Goal: Task Accomplishment & Management: Use online tool/utility

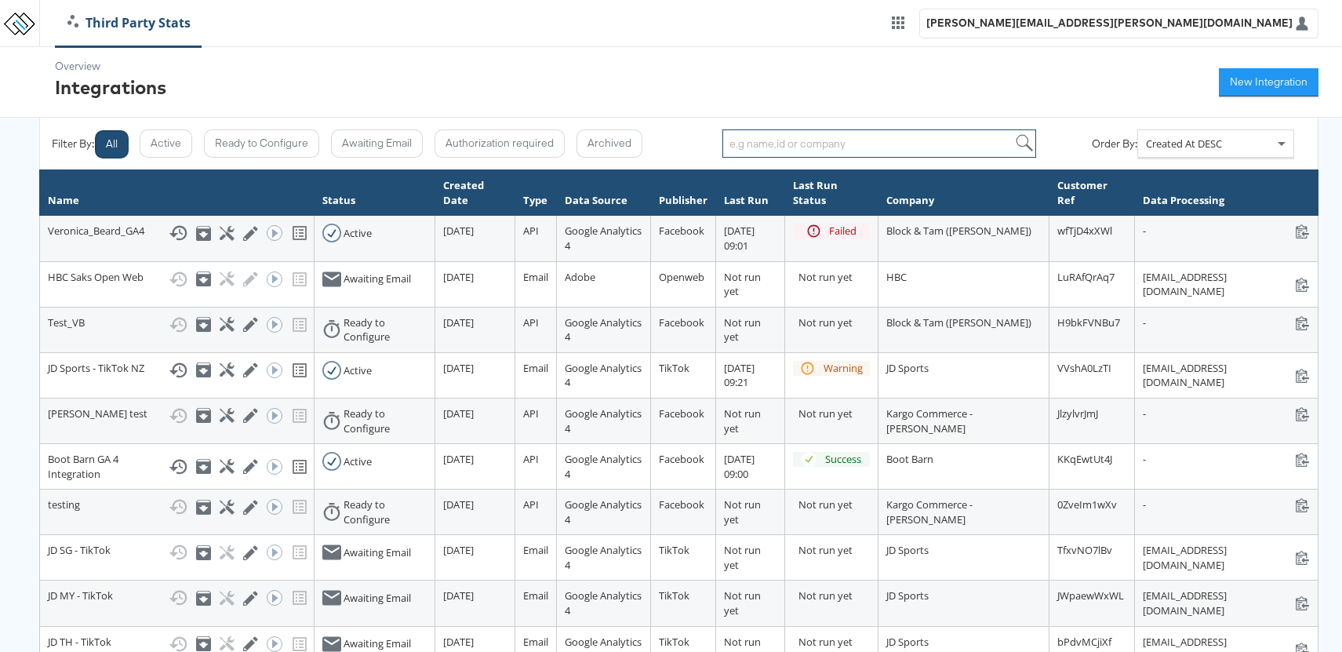
click at [802, 150] on input "search" at bounding box center [879, 143] width 314 height 28
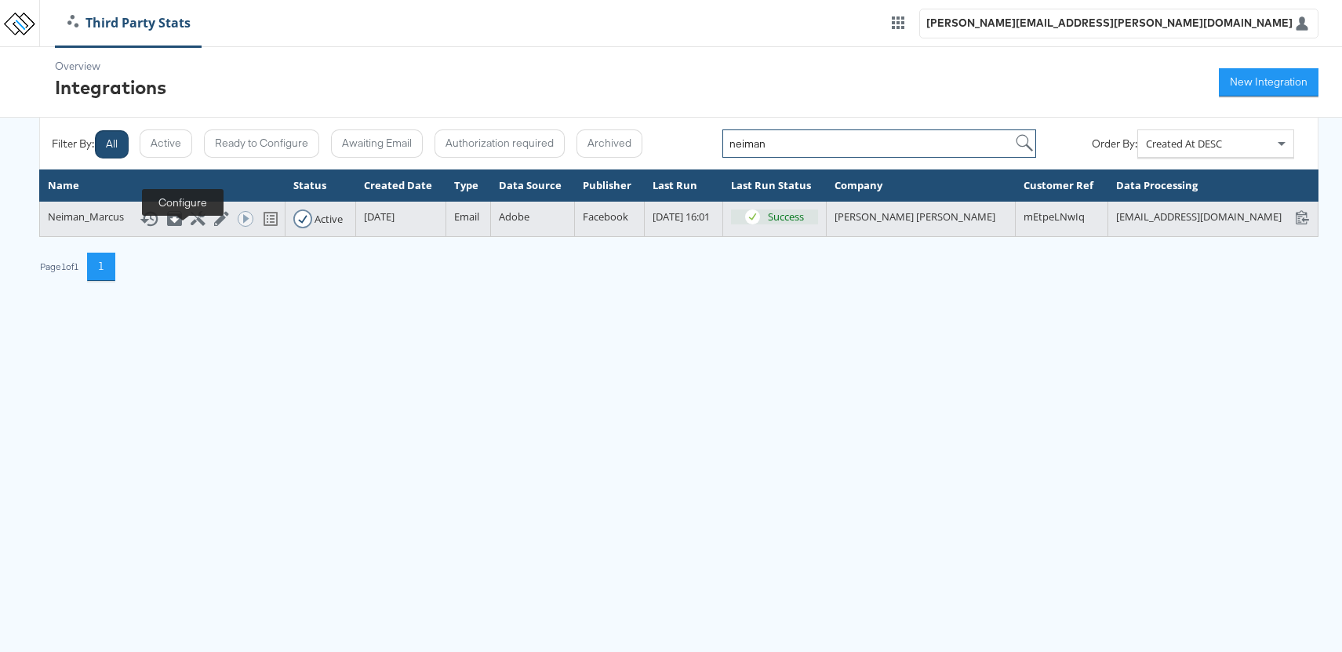
type input "neiman"
click at [191, 226] on icon at bounding box center [198, 218] width 15 height 15
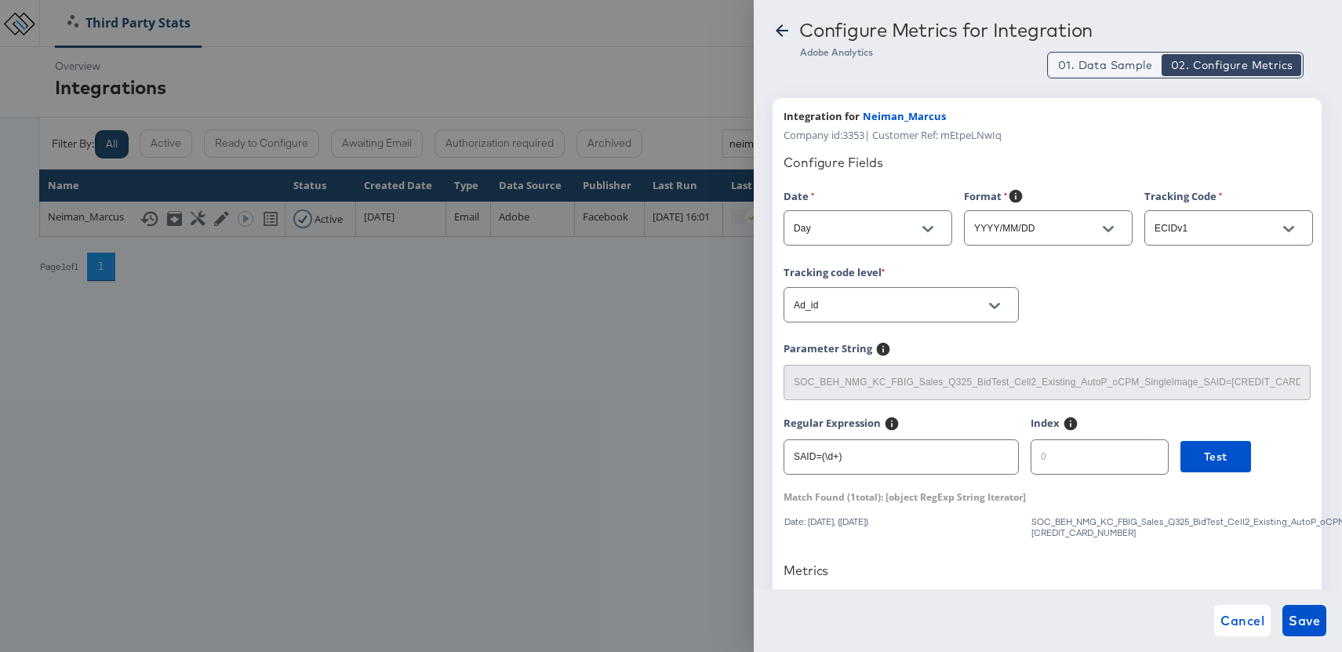
click at [1117, 70] on span "01. Data Sample" at bounding box center [1105, 65] width 94 height 16
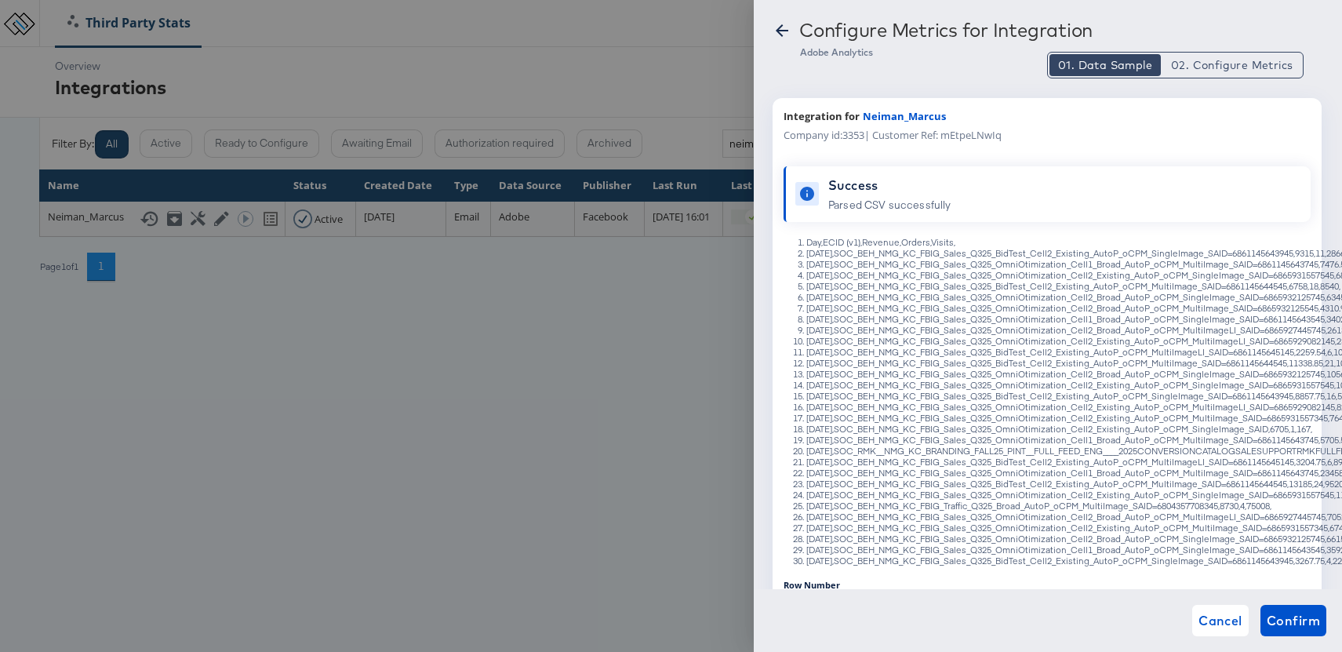
click at [284, 412] on div at bounding box center [671, 326] width 1342 height 652
click at [783, 31] on icon at bounding box center [781, 30] width 19 height 19
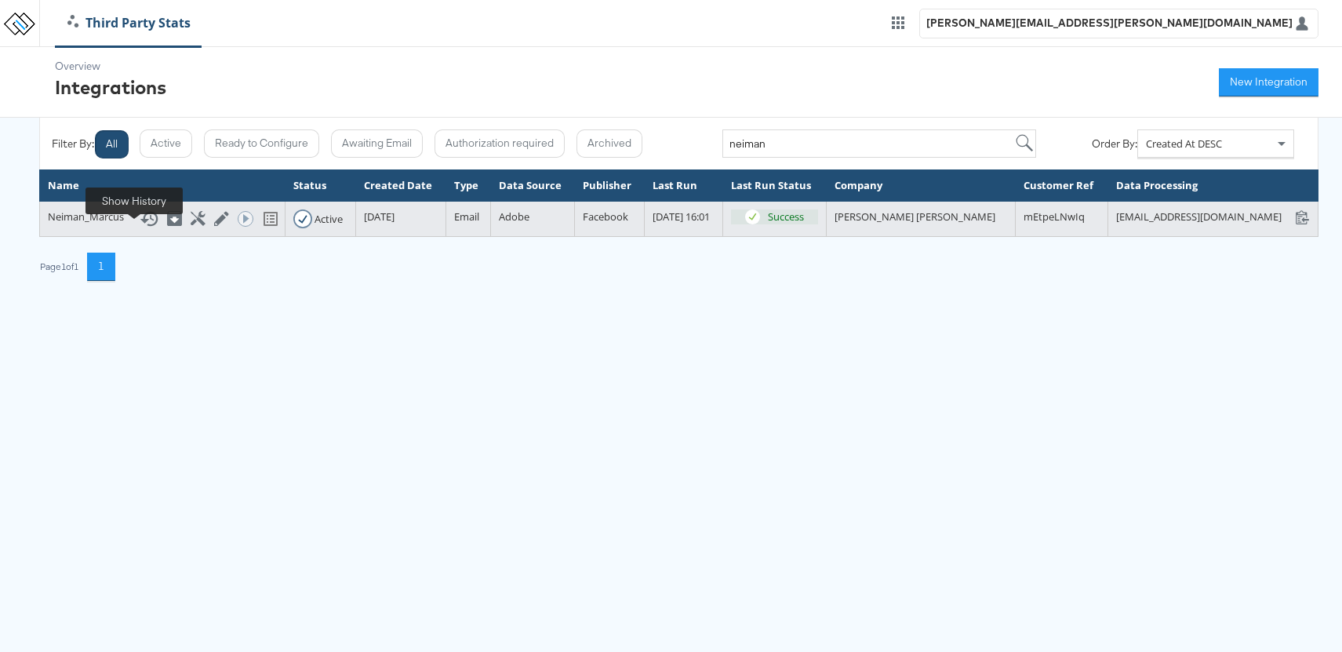
click at [140, 228] on icon at bounding box center [149, 218] width 19 height 19
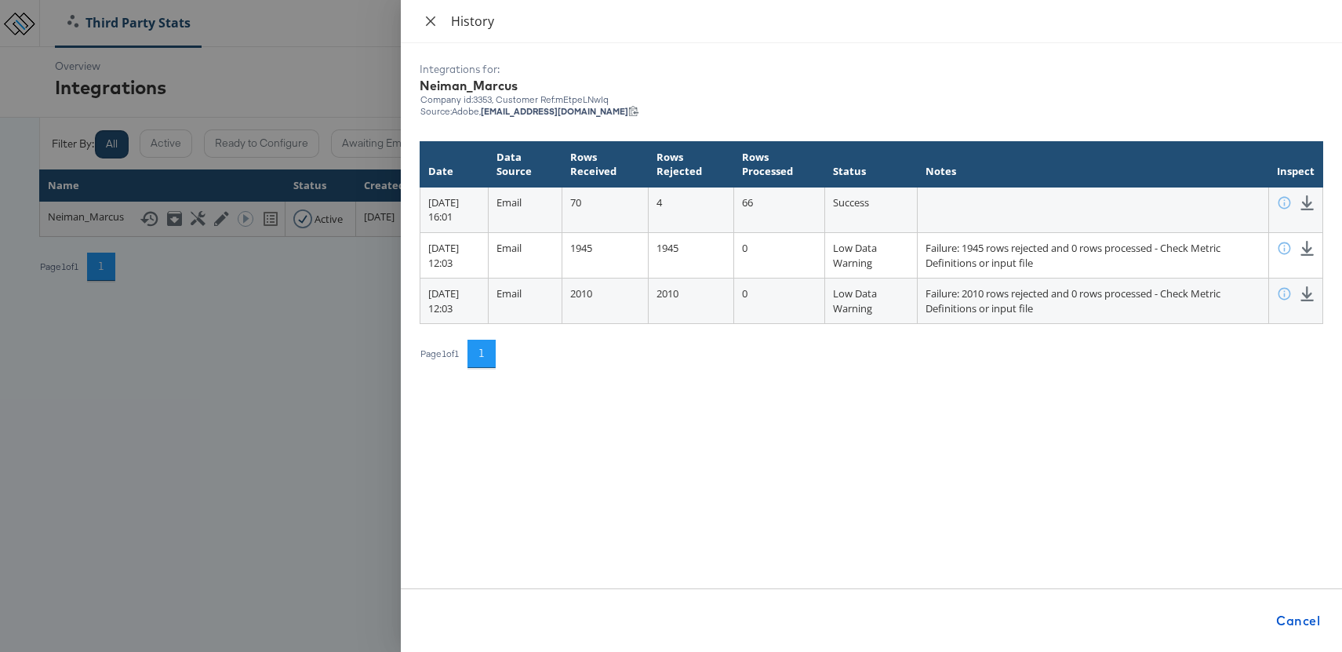
click at [435, 21] on icon "close" at bounding box center [430, 21] width 13 height 13
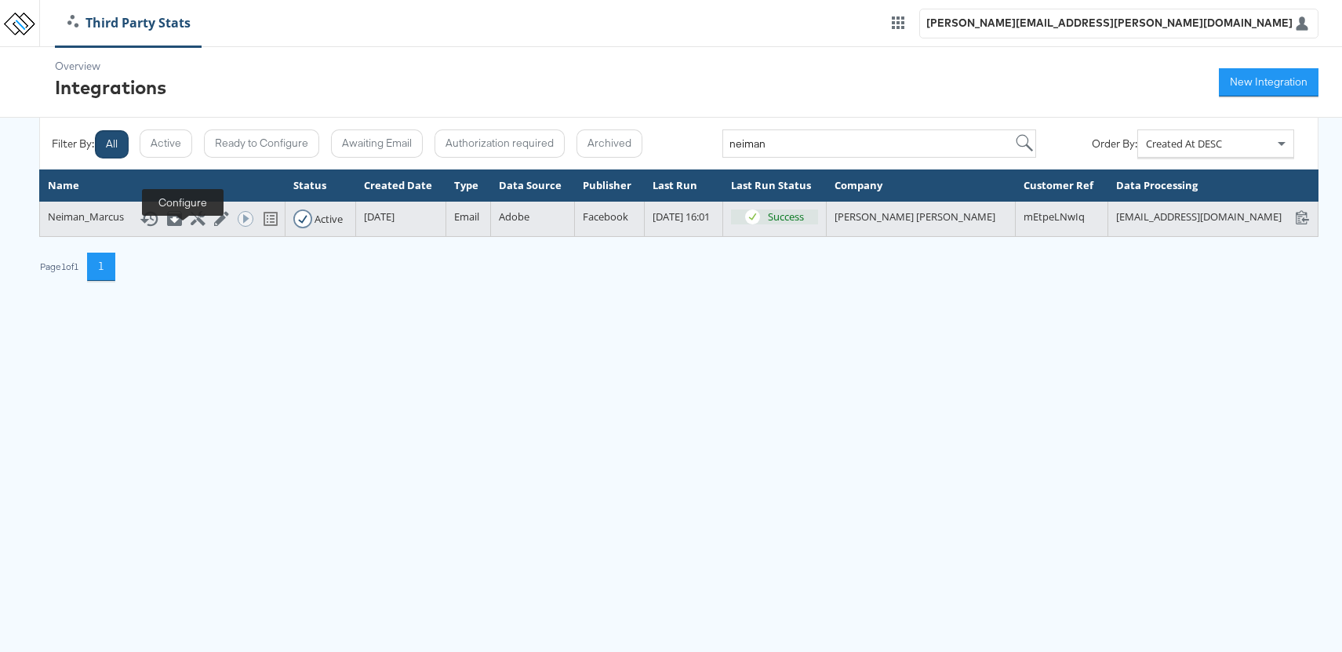
click at [191, 226] on icon at bounding box center [198, 218] width 15 height 15
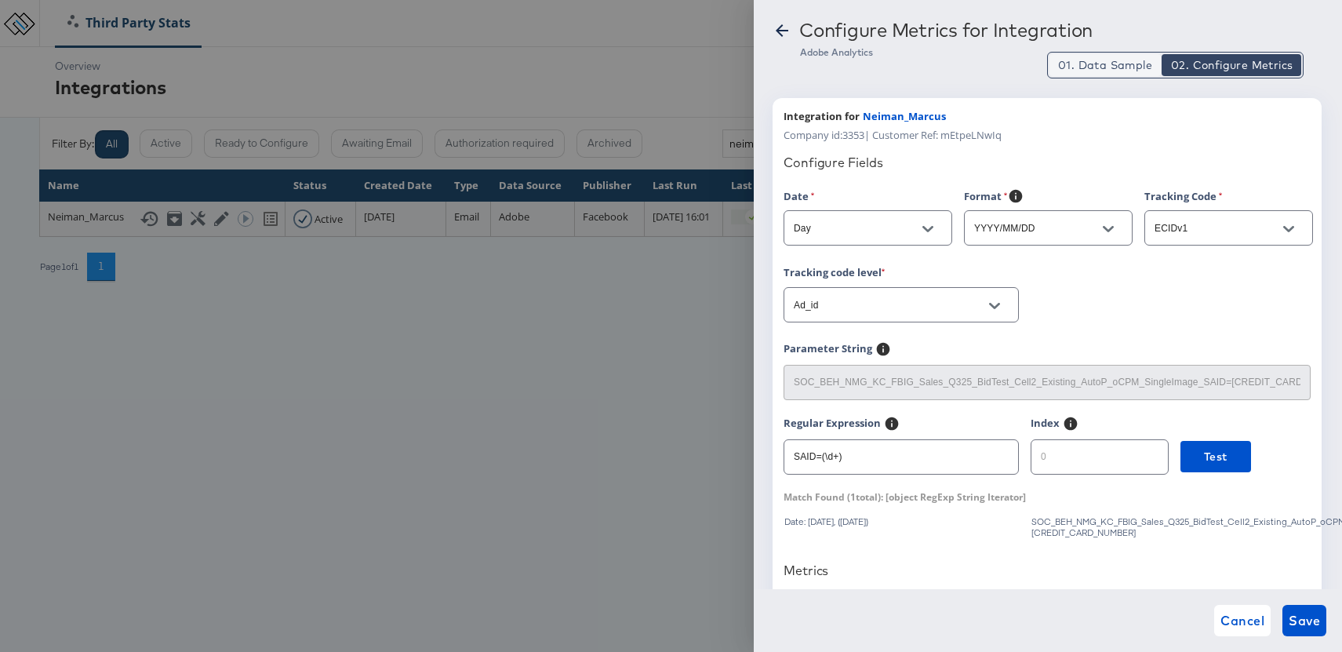
click at [1105, 60] on span "01. Data Sample" at bounding box center [1105, 65] width 94 height 16
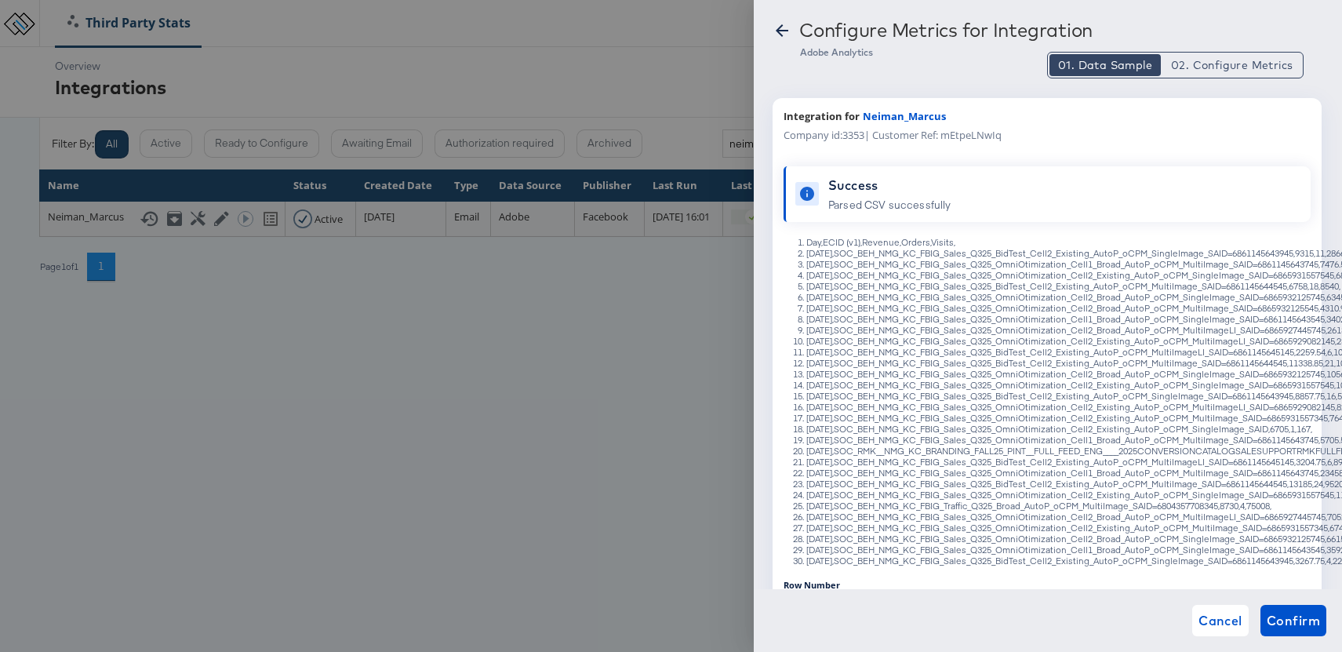
type button "1"
click at [1226, 73] on button "02. Configure Metrics" at bounding box center [1231, 65] width 140 height 22
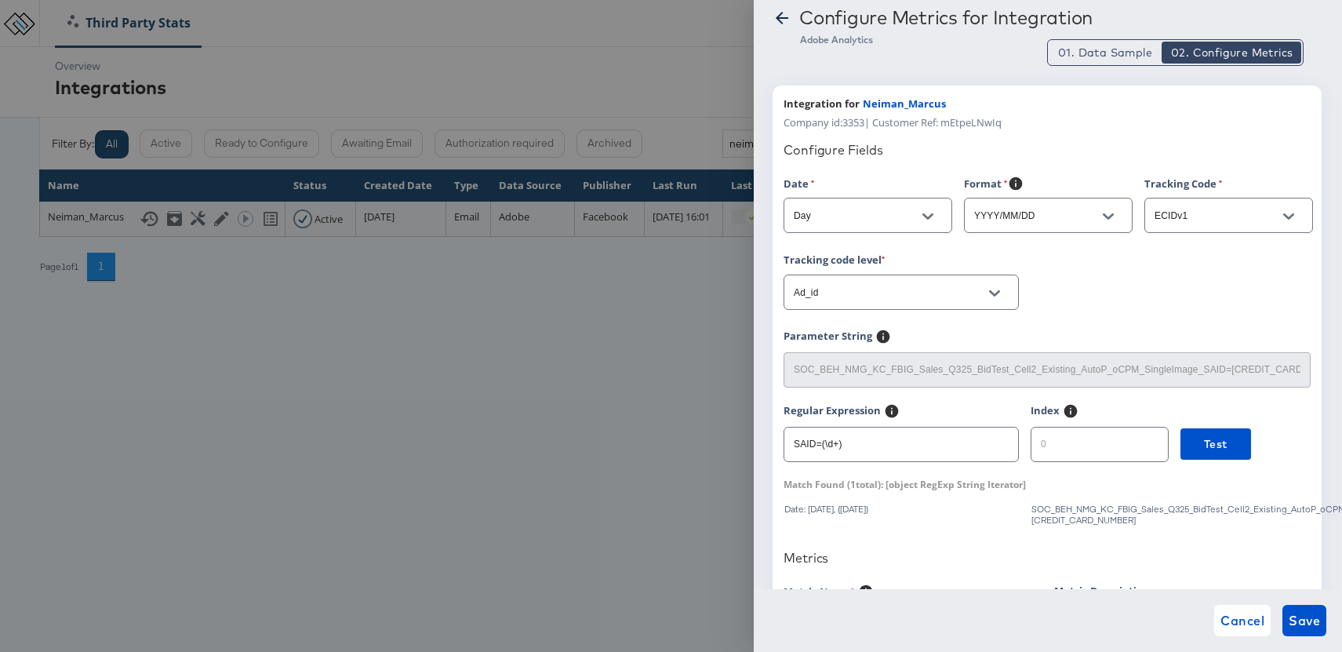
scroll to position [17, 0]
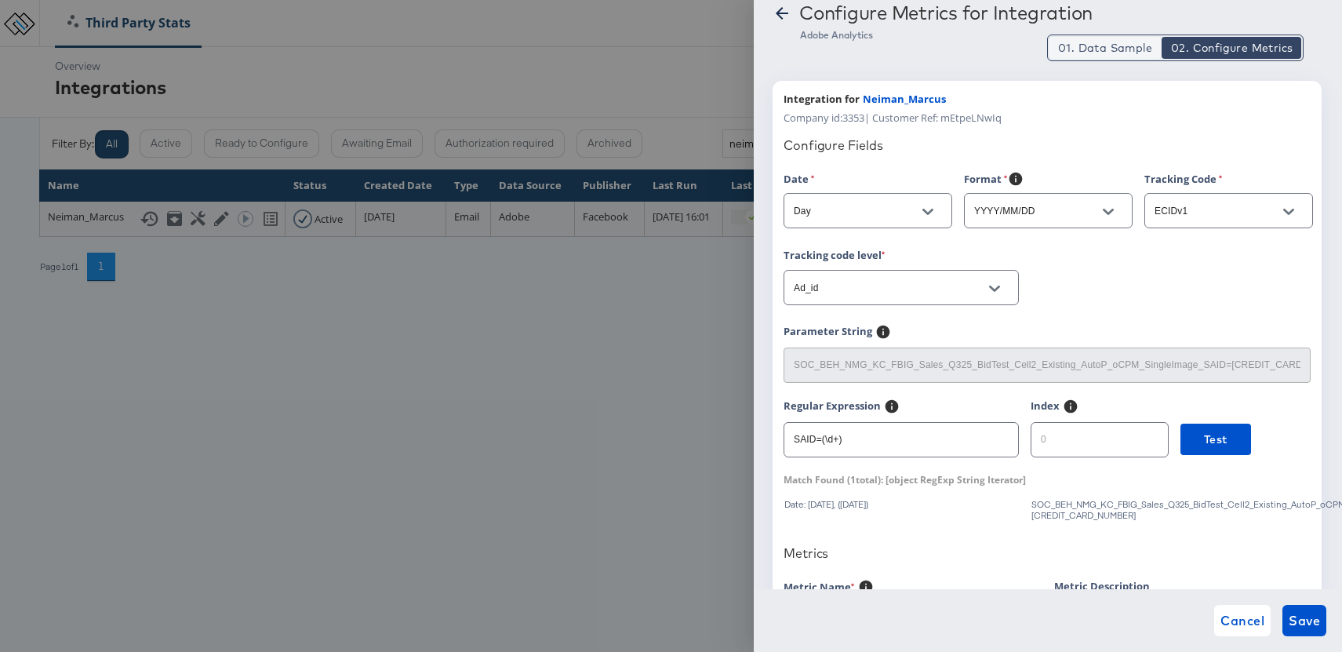
click at [1089, 53] on span "01. Data Sample" at bounding box center [1105, 48] width 94 height 16
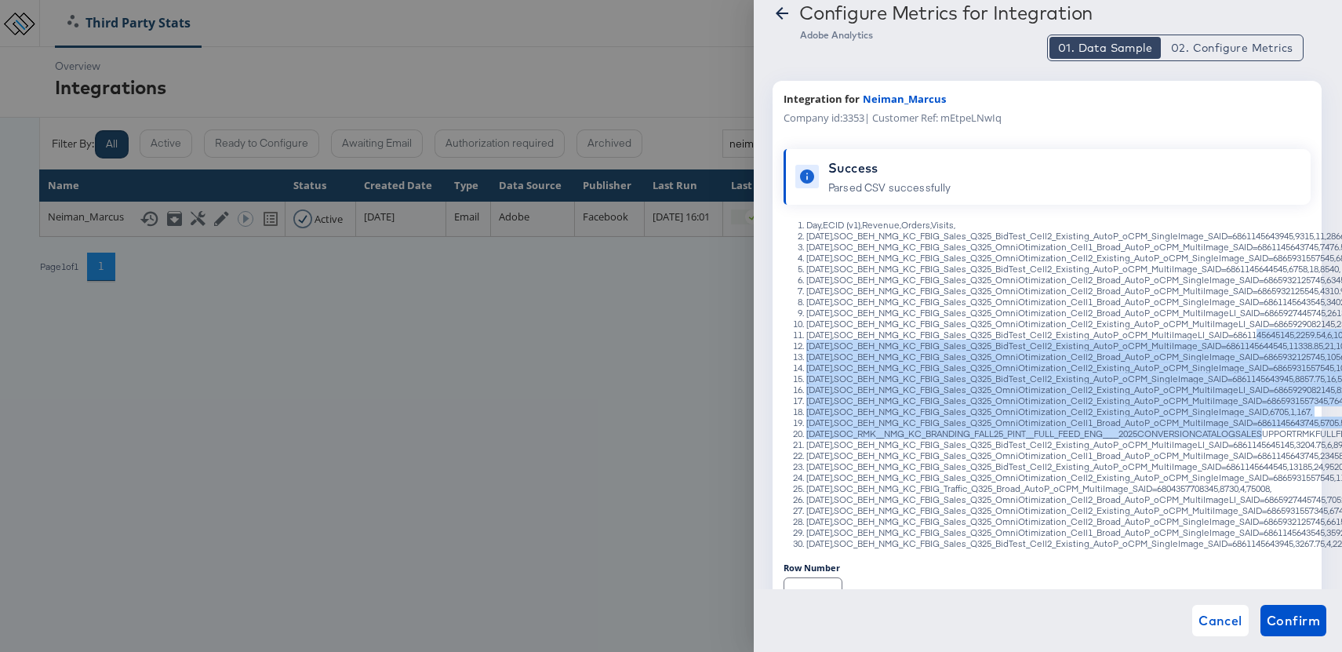
drag, startPoint x: 1263, startPoint y: 333, endPoint x: 1277, endPoint y: 434, distance: 101.3
click at [1277, 434] on ol "Day,ECID (v1),Revenue,Orders,Visits, 2025/10/07,SOC_BEH_NMG_KC_FBIG_Sales_Q325_…" at bounding box center [1047, 384] width 544 height 329
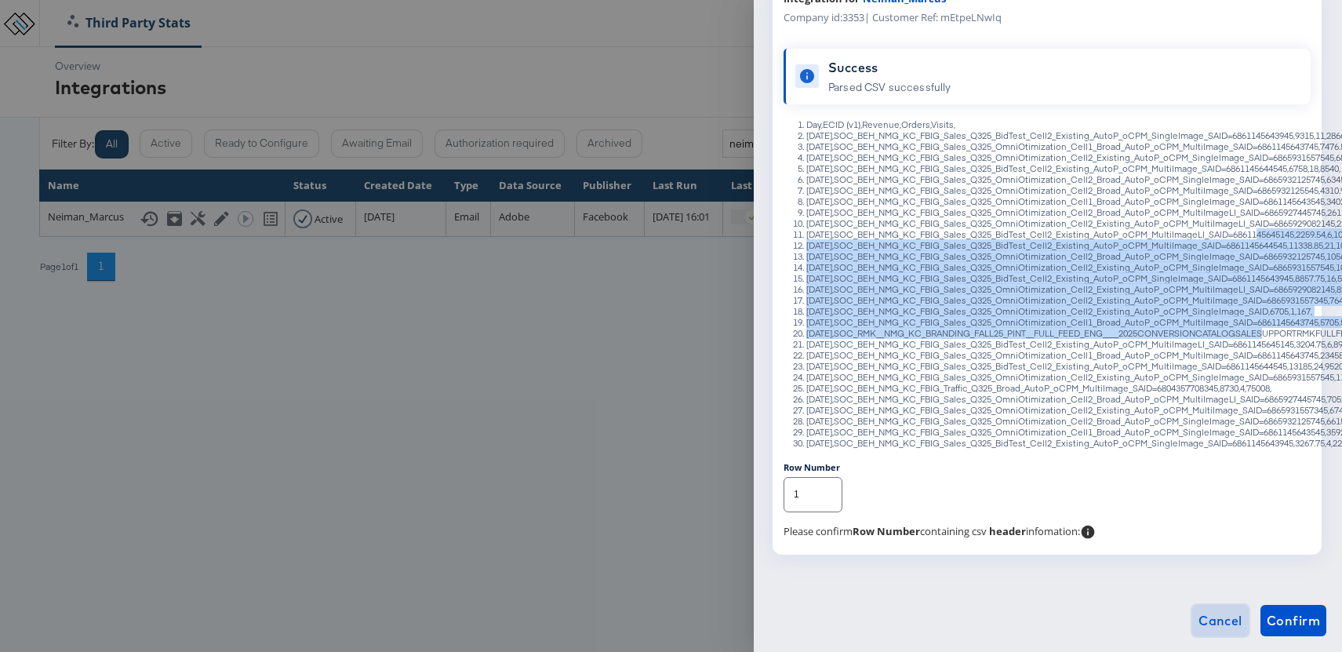
click at [1222, 615] on span "Cancel" at bounding box center [1220, 620] width 44 height 22
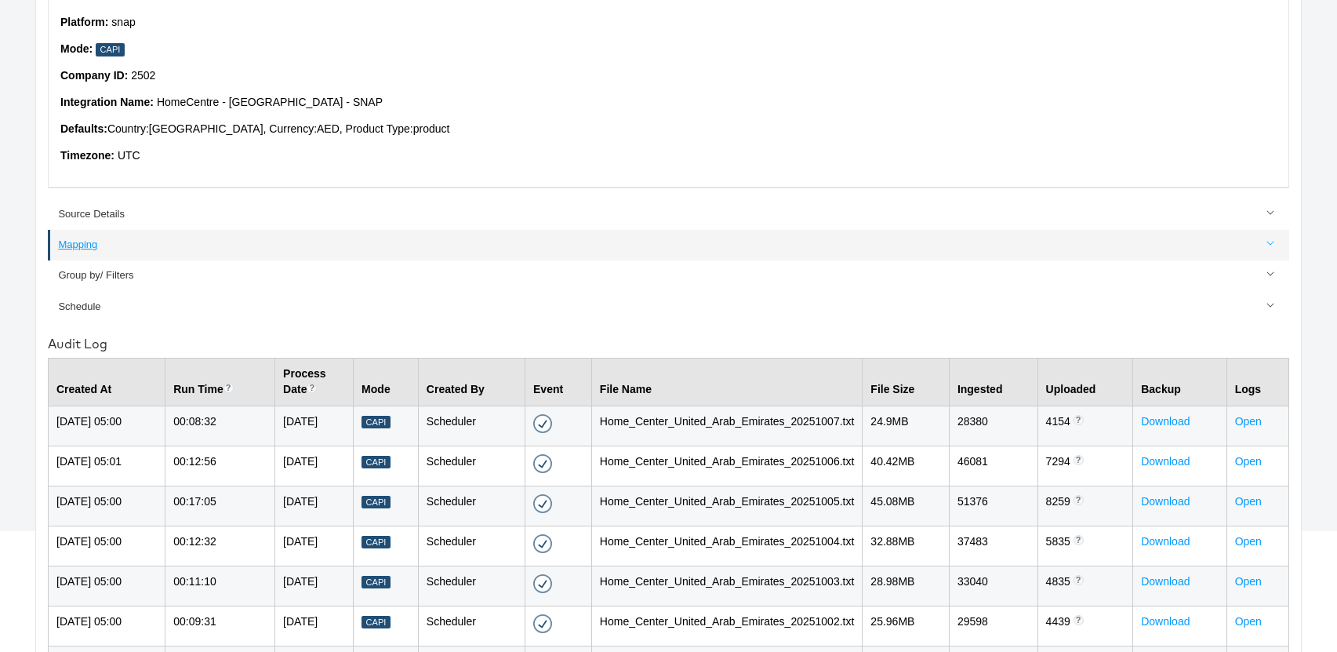
scroll to position [172, 0]
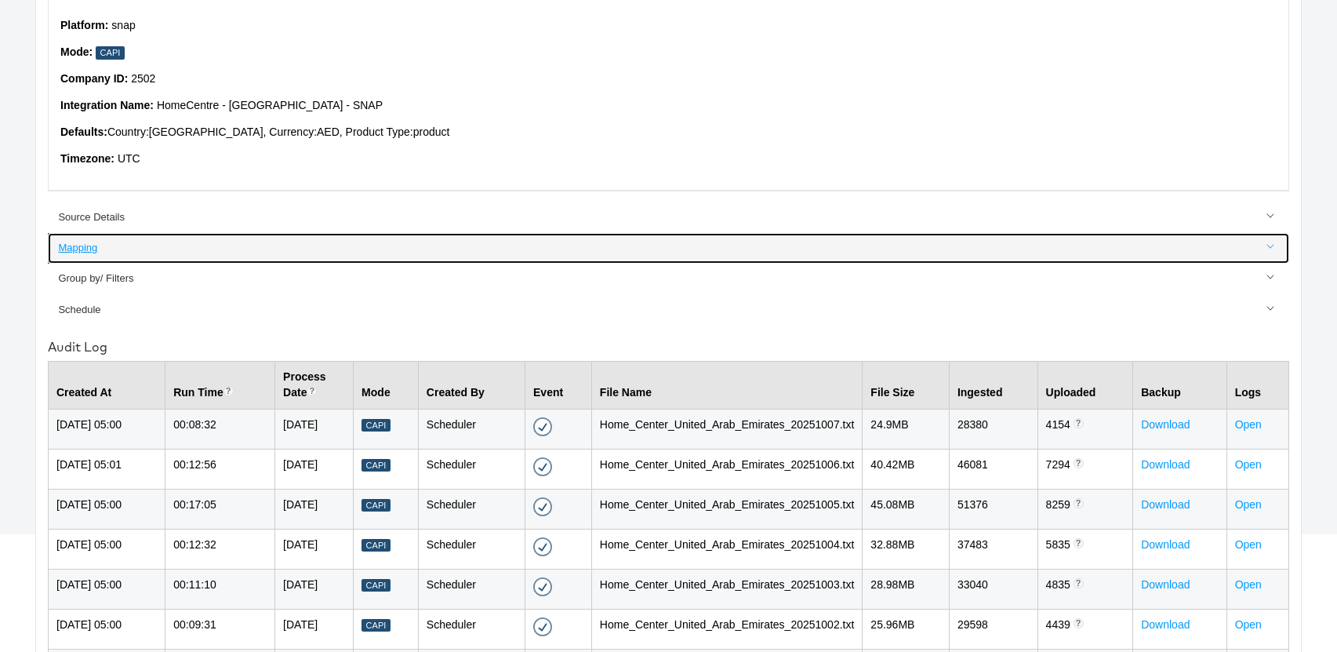
click at [83, 247] on div "Mapping" at bounding box center [669, 248] width 1223 height 15
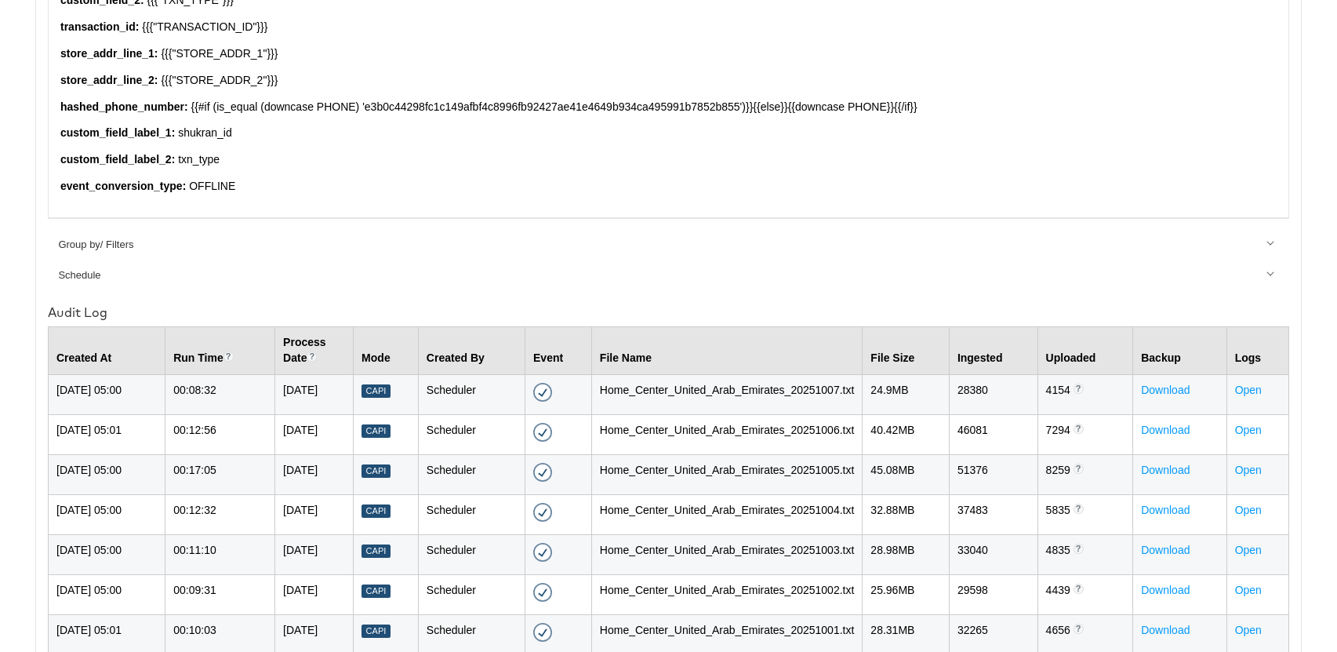
scroll to position [1230, 0]
